Goal: Transaction & Acquisition: Purchase product/service

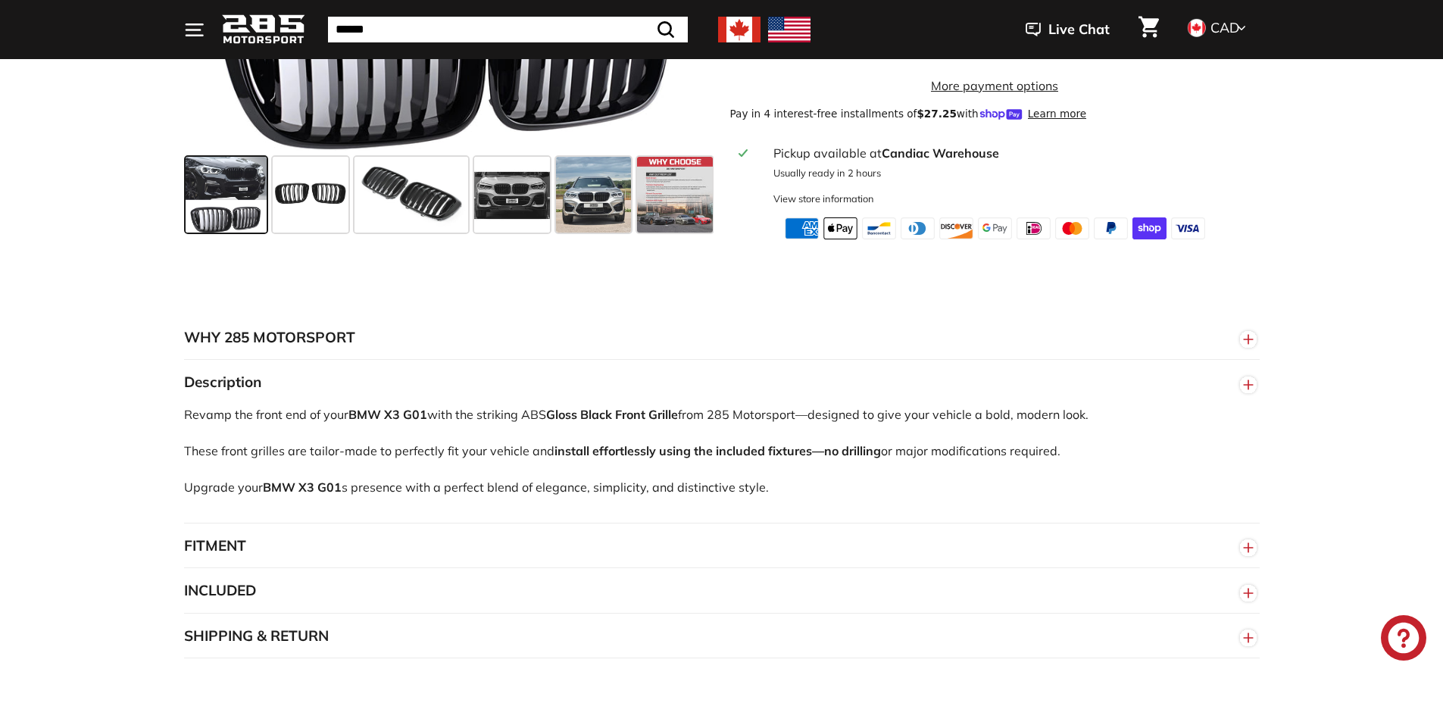
scroll to position [682, 0]
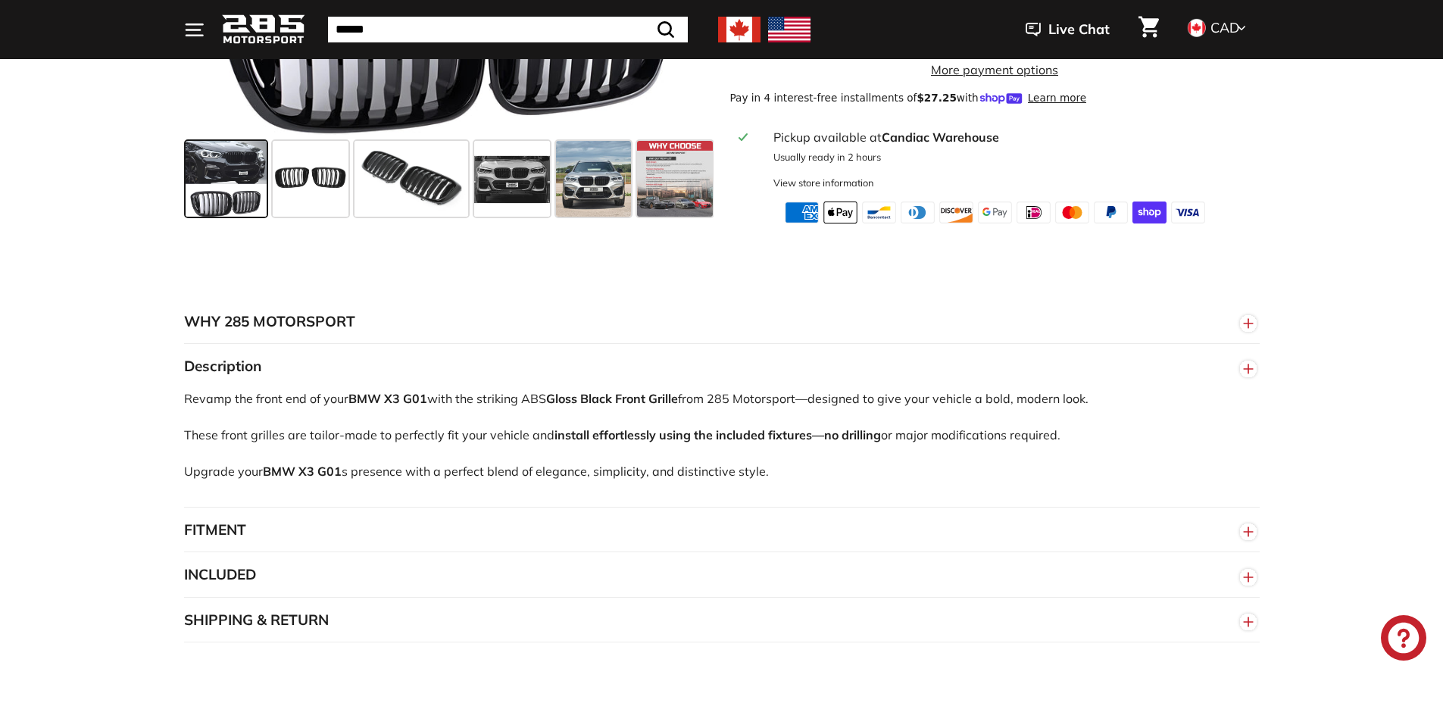
click at [325, 546] on button "FITMENT" at bounding box center [722, 530] width 1076 height 45
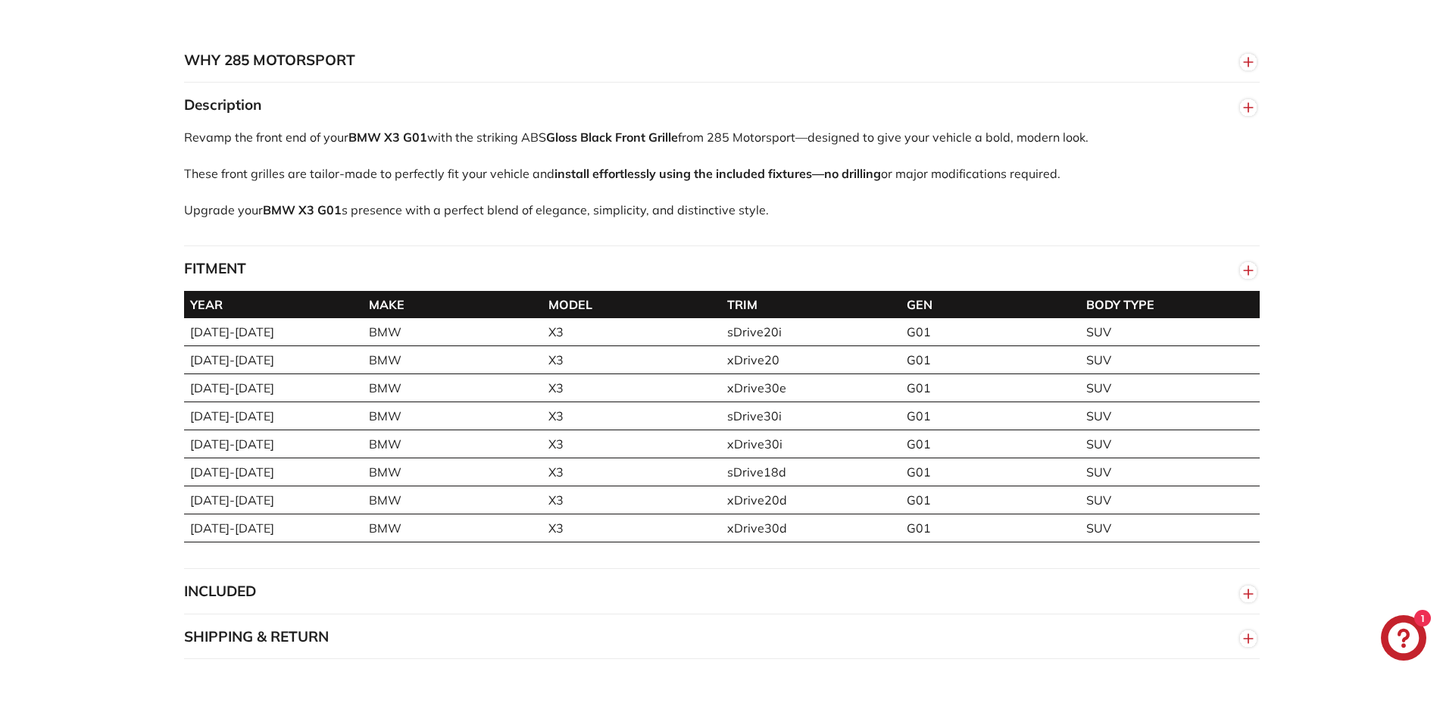
scroll to position [985, 0]
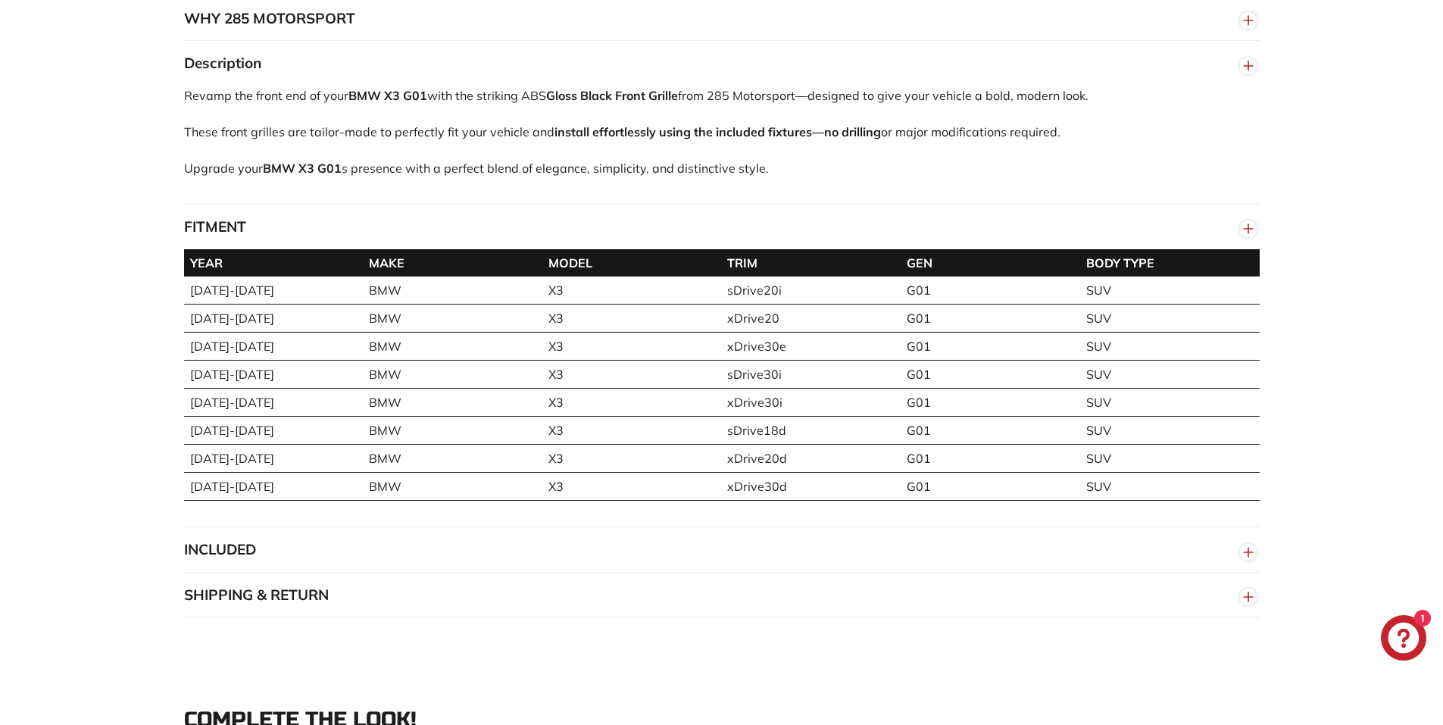
click at [267, 555] on button "INCLUDED" at bounding box center [722, 549] width 1076 height 45
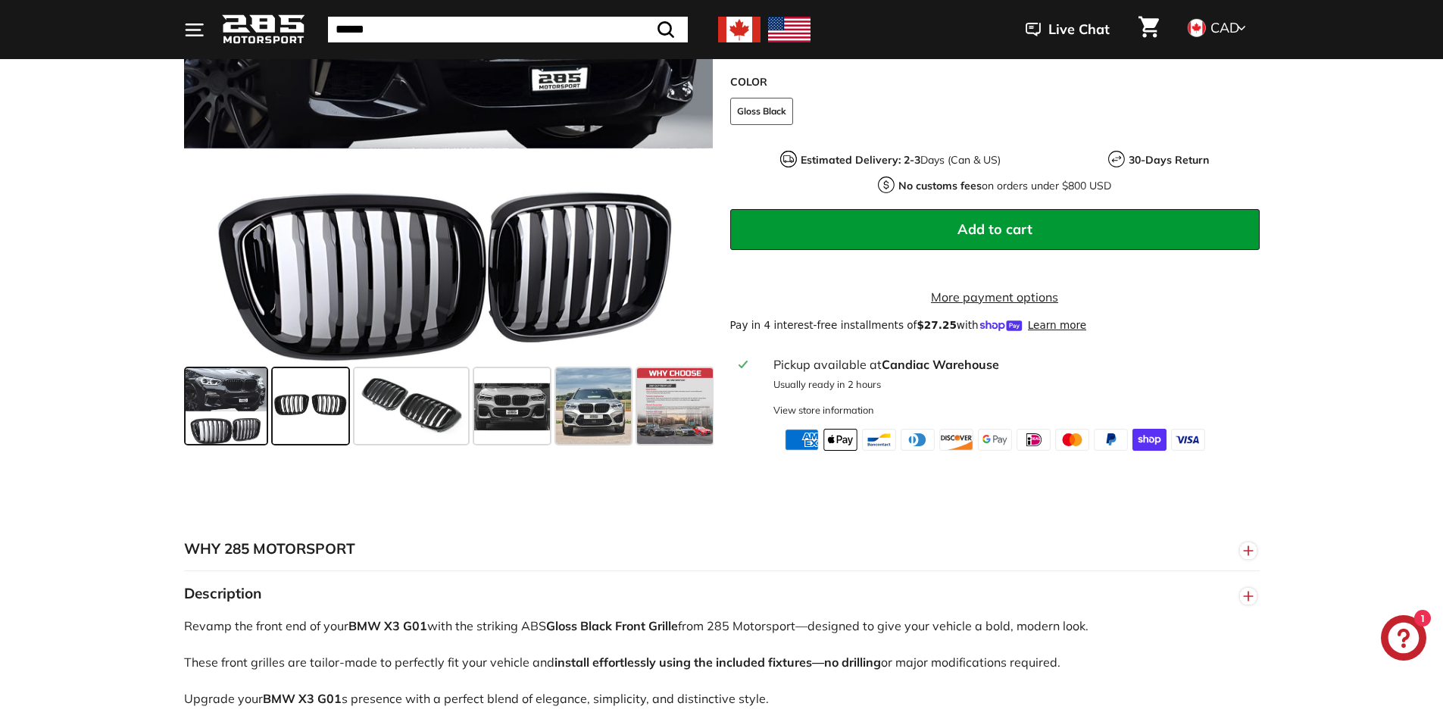
click at [285, 418] on span at bounding box center [311, 407] width 76 height 76
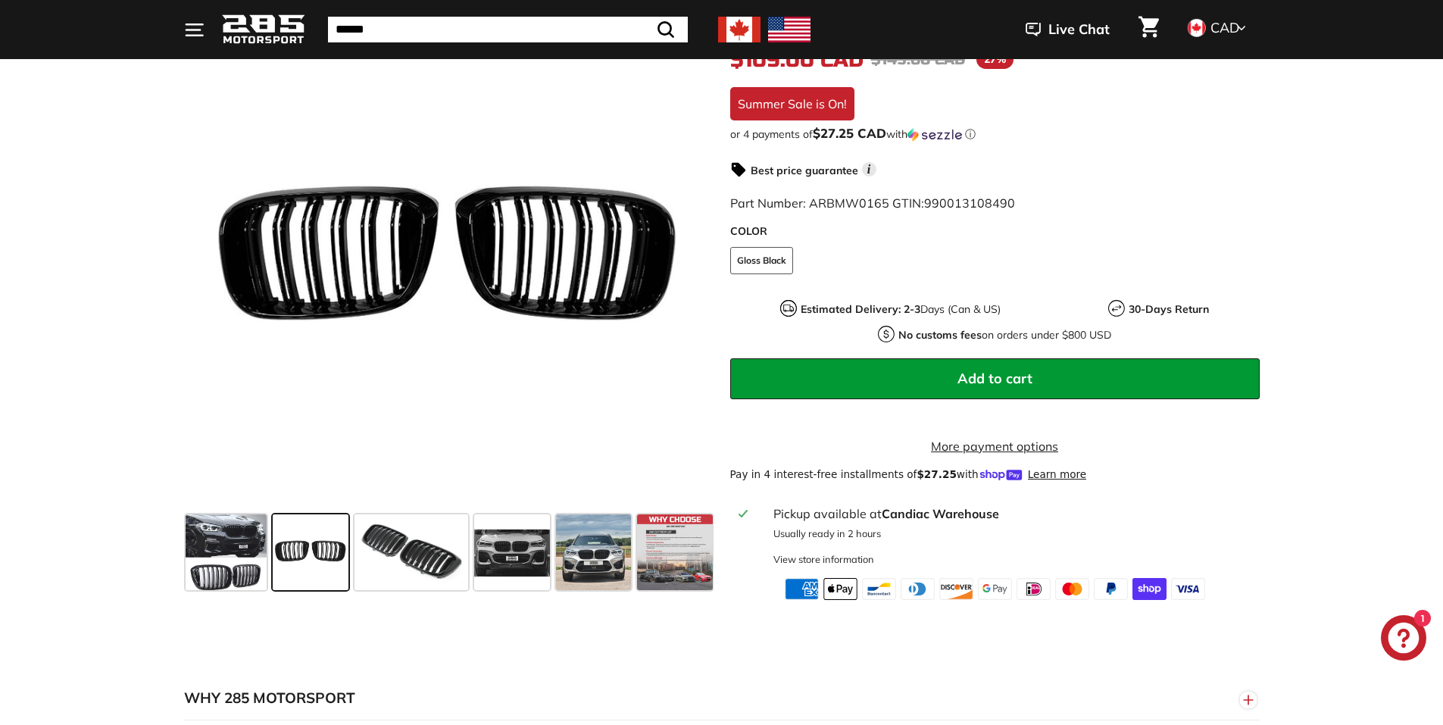
scroll to position [303, 0]
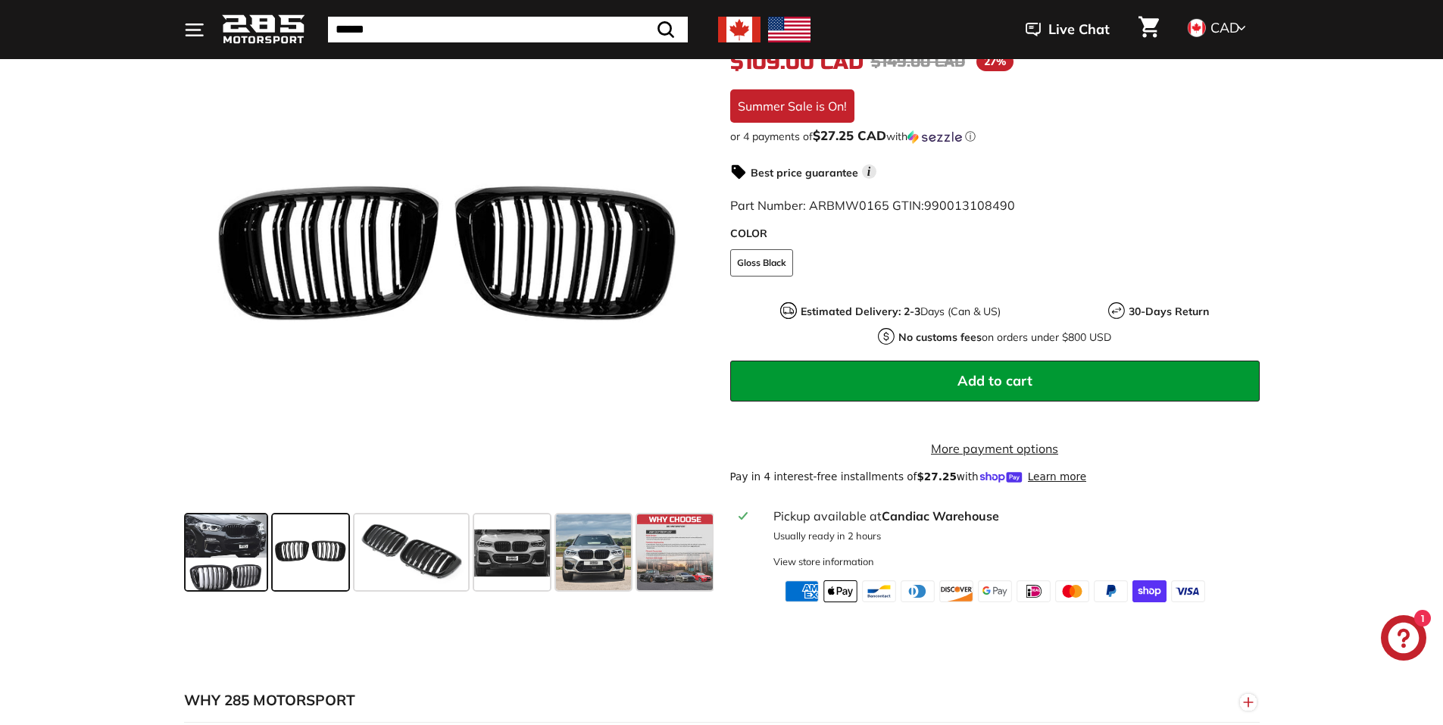
drag, startPoint x: 176, startPoint y: 552, endPoint x: 198, endPoint y: 557, distance: 23.2
click at [178, 552] on div ".cls-1{fill:none;stroke:#000;stroke-miterlimit:10;stroke-width:2px} .cls-1{fill…" at bounding box center [440, 305] width 546 height 581
click at [487, 564] on span at bounding box center [512, 552] width 76 height 76
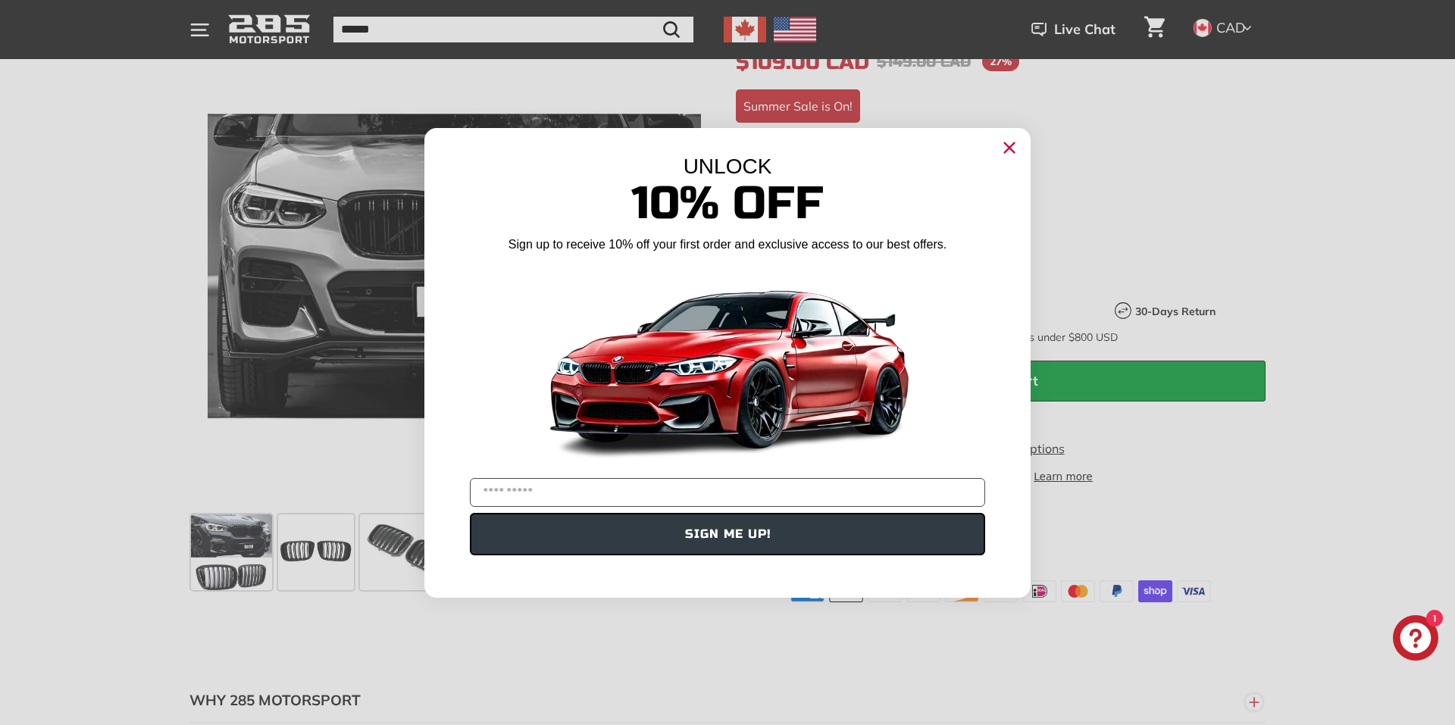
click at [1015, 161] on div "UNLOCK" at bounding box center [727, 167] width 606 height 24
click at [1010, 158] on circle "Close dialog" at bounding box center [1009, 147] width 23 height 23
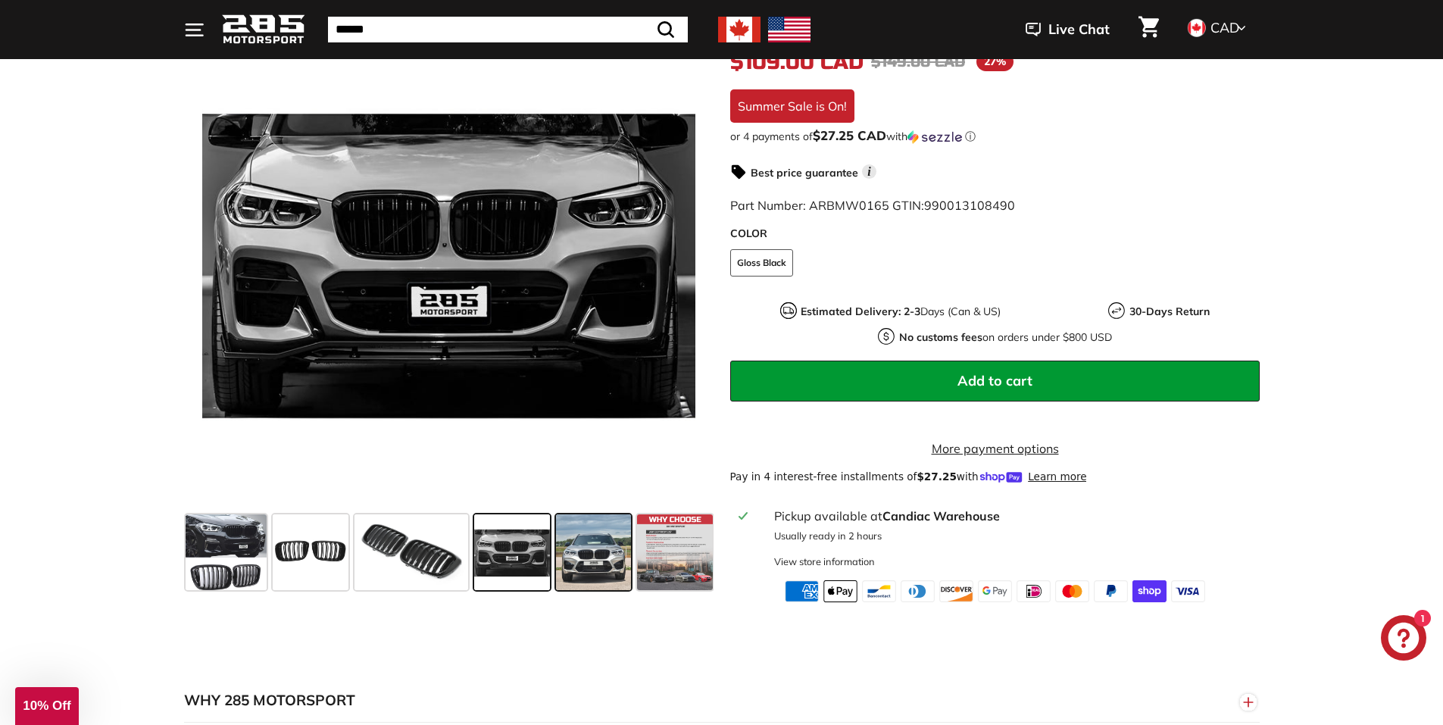
click at [586, 547] on span at bounding box center [594, 552] width 76 height 76
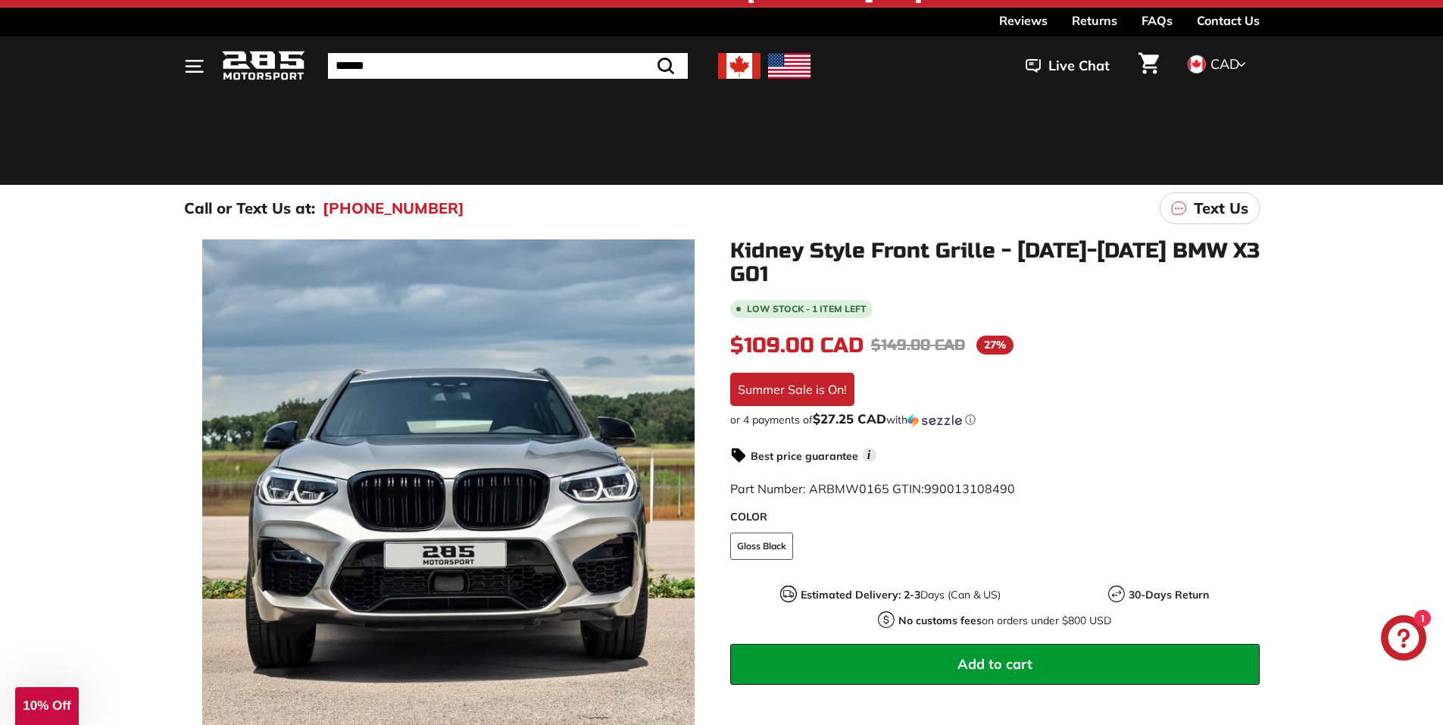
scroll to position [0, 0]
